Goal: Information Seeking & Learning: Learn about a topic

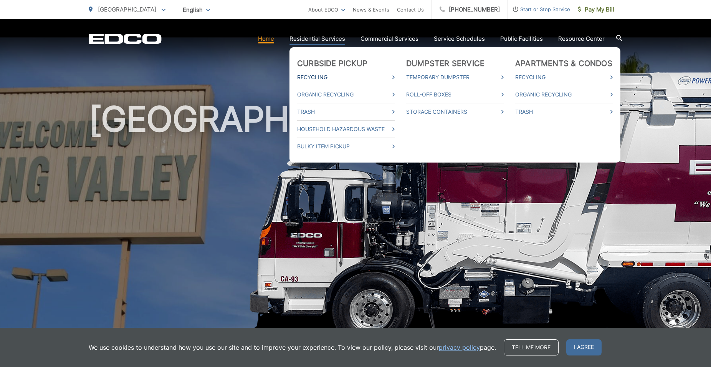
click at [318, 78] on link "Recycling" at bounding box center [346, 77] width 98 height 9
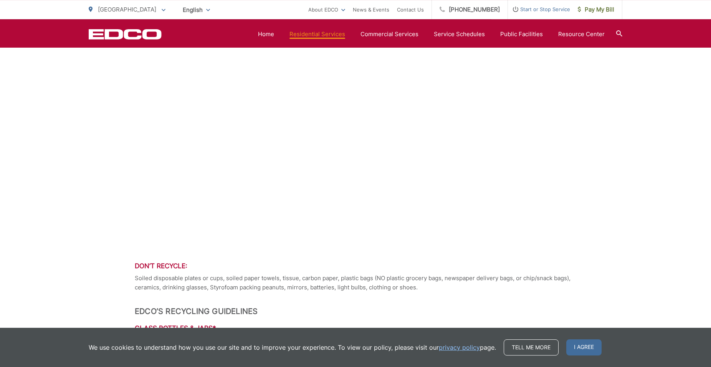
scroll to position [470, 0]
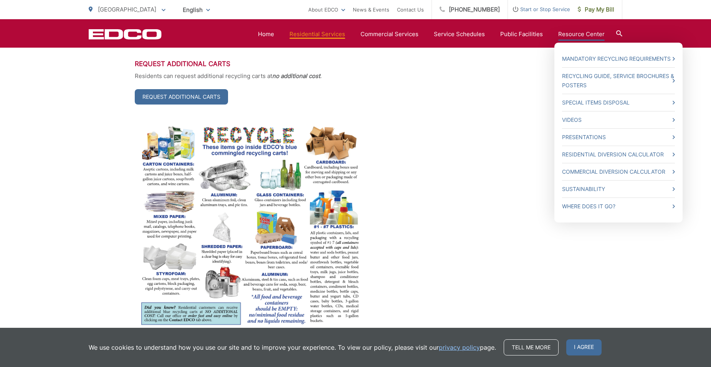
click at [677, 101] on ul "Mandatory Recycling Requirements Recycling Guide, Service Brochures & Posters S…" at bounding box center [619, 133] width 128 height 180
click at [605, 104] on link "Special Items Disposal" at bounding box center [618, 102] width 113 height 9
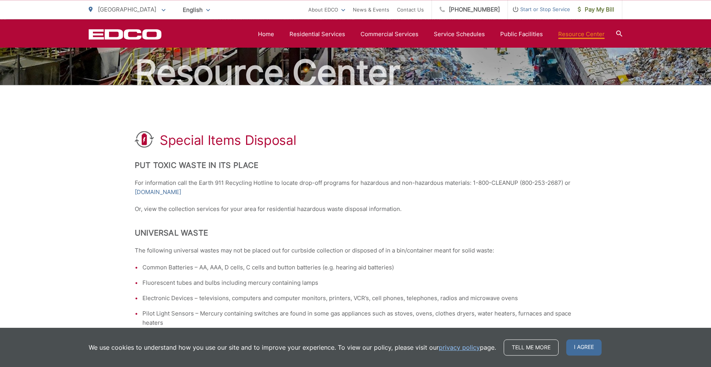
scroll to position [44, 0]
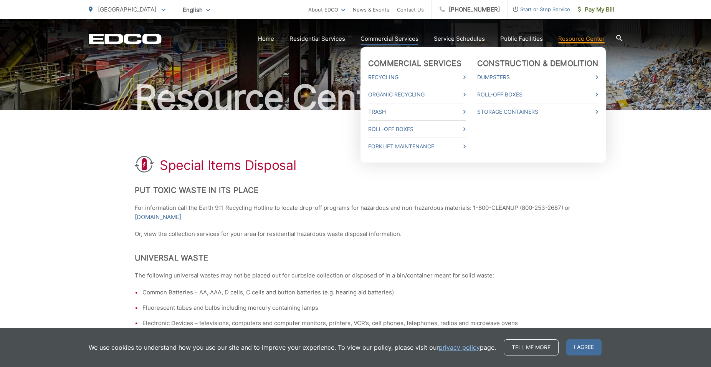
click at [403, 39] on link "Commercial Services" at bounding box center [390, 38] width 58 height 9
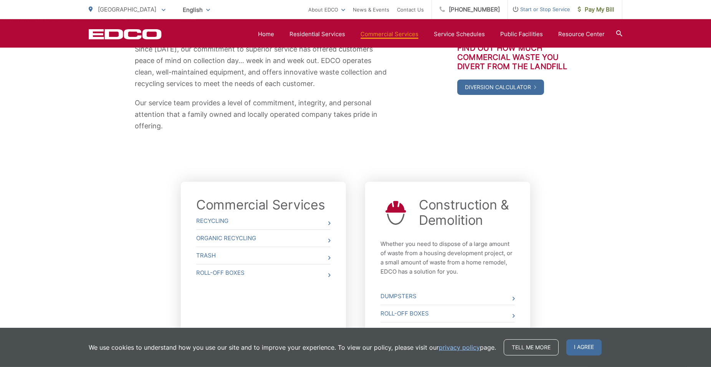
scroll to position [157, 0]
click at [225, 220] on link "Recycling" at bounding box center [263, 220] width 134 height 17
